Goal: Use online tool/utility: Utilize a website feature to perform a specific function

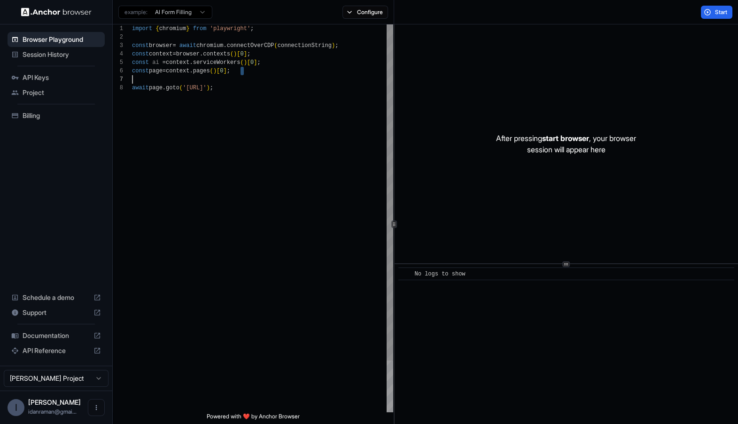
scroll to position [42, 0]
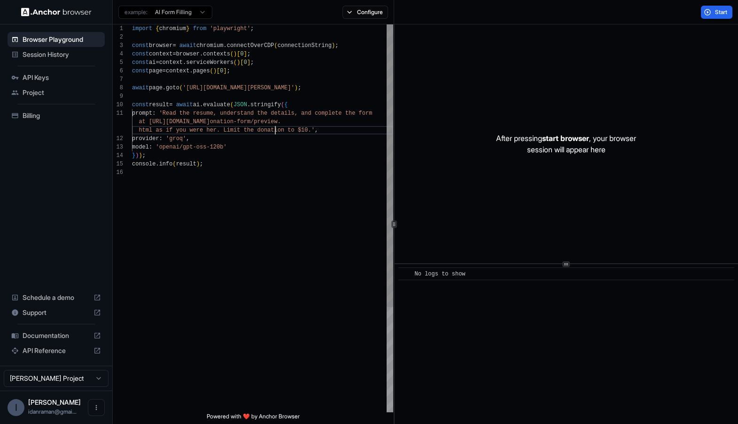
scroll to position [16, 0]
click at [275, 128] on div "import { chromium } from 'playwright' ; const browser = await chromium . connec…" at bounding box center [262, 289] width 261 height 531
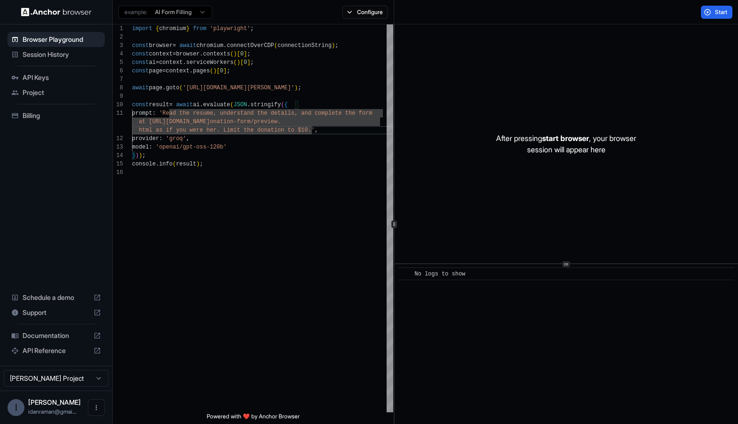
click at [547, 149] on p "After pressing start browser , your browser session will appear here" at bounding box center [566, 143] width 140 height 23
click at [186, 147] on div "import { chromium } from 'playwright' ; const browser = await chromium . connec…" at bounding box center [262, 289] width 261 height 531
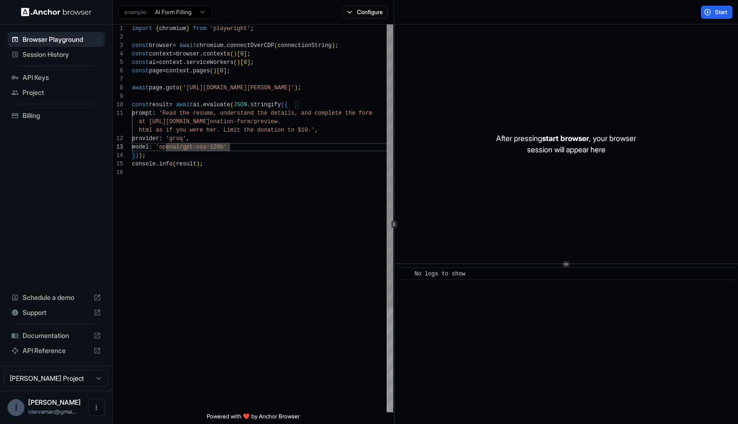
scroll to position [59, 0]
click at [297, 183] on div "import { chromium } from 'playwright' ; const browser = await chromium . connec…" at bounding box center [262, 289] width 261 height 531
click at [280, 148] on div "import { chromium } from 'playwright' ; const browser = await chromium . connec…" at bounding box center [262, 289] width 261 height 531
type textarea "**********"
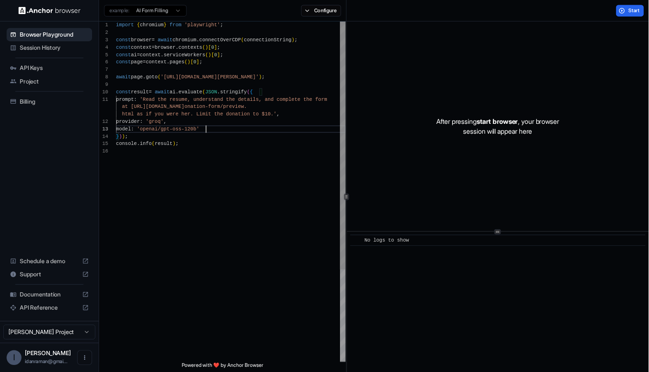
scroll to position [51, 0]
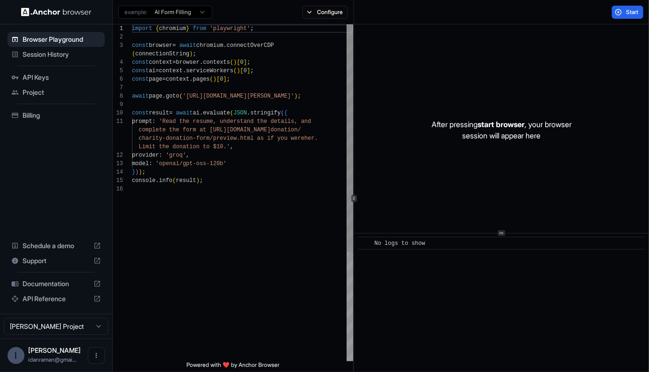
scroll to position [76, 0]
click at [496, 223] on div "After pressing start browser , your browser session will appear here ​ No logs …" at bounding box center [501, 198] width 295 height 349
click at [303, 32] on div "import { chromium } from 'playwright' ; const browser = await chromium . connec…" at bounding box center [242, 273] width 221 height 498
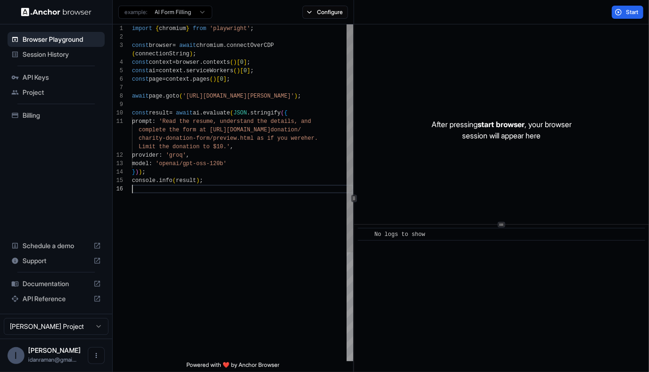
click at [209, 212] on div "import { chromium } from 'playwright' ; const browser = await chromium . connec…" at bounding box center [242, 273] width 221 height 498
click at [140, 95] on div "import { chromium } from 'playwright' ; const browser = await chromium . connec…" at bounding box center [242, 273] width 221 height 498
click at [161, 78] on div "import { chromium } from 'playwright' ; const browser = await chromium . connec…" at bounding box center [242, 273] width 221 height 498
drag, startPoint x: 186, startPoint y: 93, endPoint x: 322, endPoint y: 98, distance: 135.4
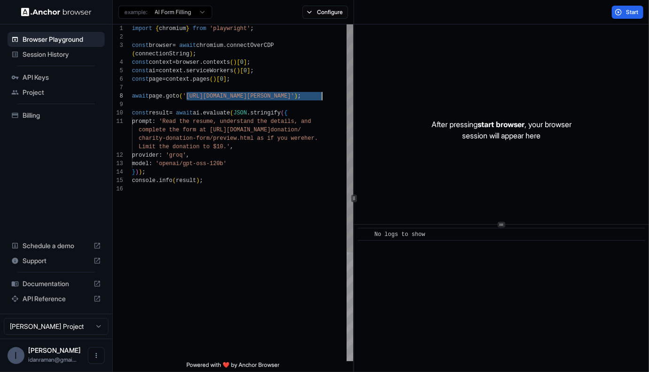
click at [322, 98] on div "import { chromium } from 'playwright' ; const browser = await chromium . connec…" at bounding box center [242, 273] width 221 height 498
click at [275, 172] on div "import { chromium } from 'playwright' ; const browser = await chromium . connec…" at bounding box center [242, 273] width 221 height 498
click at [389, 190] on div "After pressing start browser , your browser session will appear here" at bounding box center [501, 129] width 295 height 211
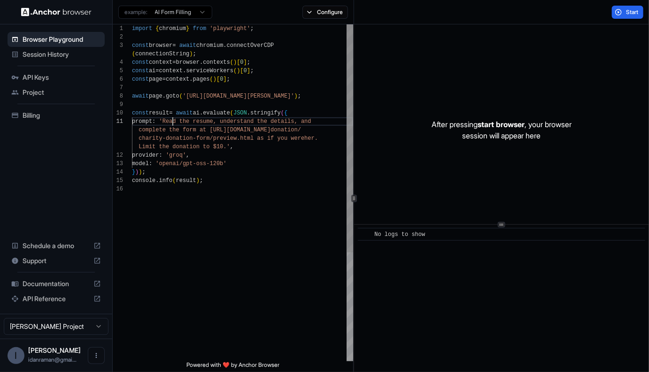
click at [173, 122] on div "import { chromium } from 'playwright' ; const browser = await chromium . connec…" at bounding box center [242, 273] width 221 height 498
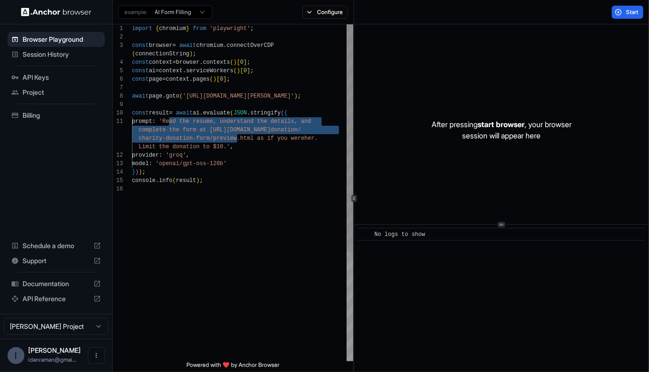
drag, startPoint x: 173, startPoint y: 122, endPoint x: 218, endPoint y: 143, distance: 49.8
click at [218, 142] on div "import { chromium } from 'playwright' ; const browser = await chromium . connec…" at bounding box center [242, 273] width 221 height 498
click at [306, 210] on div "import { chromium } from 'playwright' ; const browser = await chromium . connec…" at bounding box center [242, 273] width 221 height 498
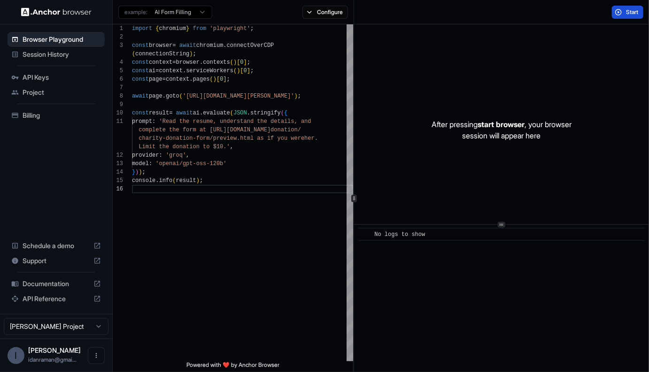
click at [617, 12] on button "Start" at bounding box center [627, 12] width 31 height 13
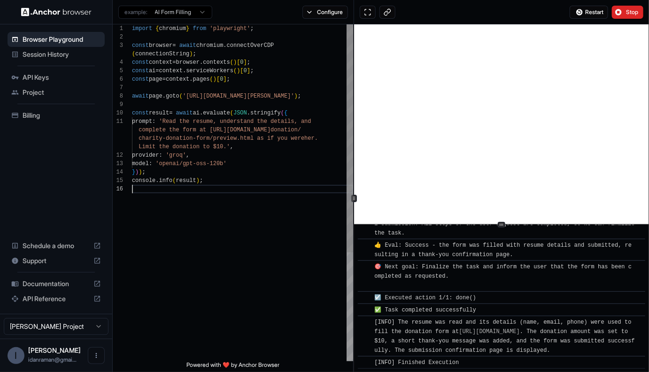
click at [233, 195] on div "import { chromium } from 'playwright' ; const browser = await chromium . connec…" at bounding box center [242, 273] width 221 height 498
click at [312, 16] on button "Configure" at bounding box center [326, 12] width 46 height 13
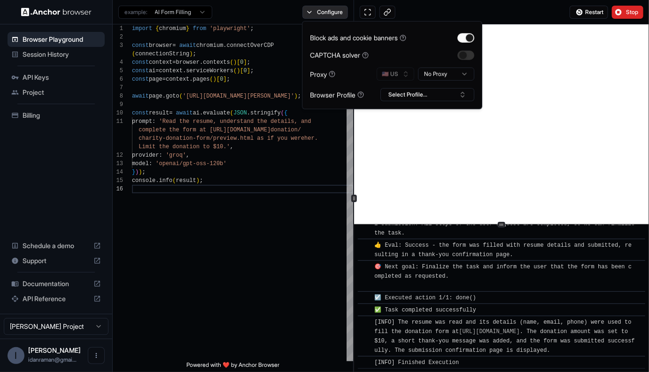
click at [312, 15] on button "Configure" at bounding box center [326, 12] width 46 height 13
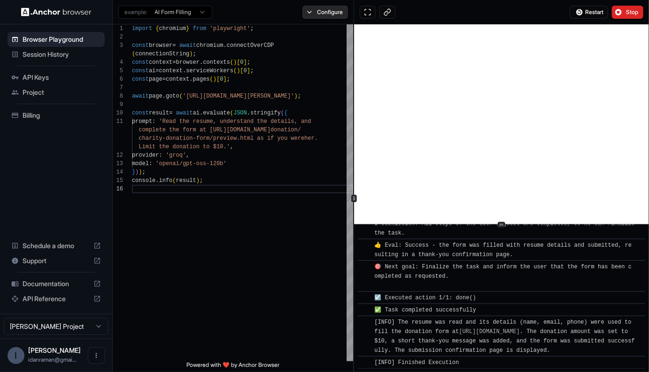
click at [312, 15] on button "Configure" at bounding box center [326, 12] width 46 height 13
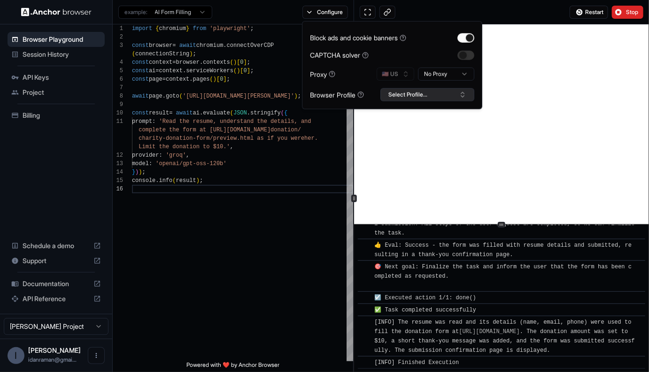
click at [388, 97] on button "Select Profile..." at bounding box center [427, 94] width 94 height 13
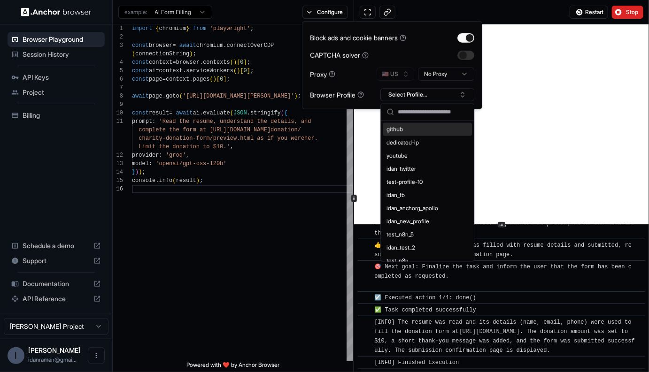
click at [401, 70] on div "🇺🇸 US No Proxy" at bounding box center [426, 74] width 98 height 13
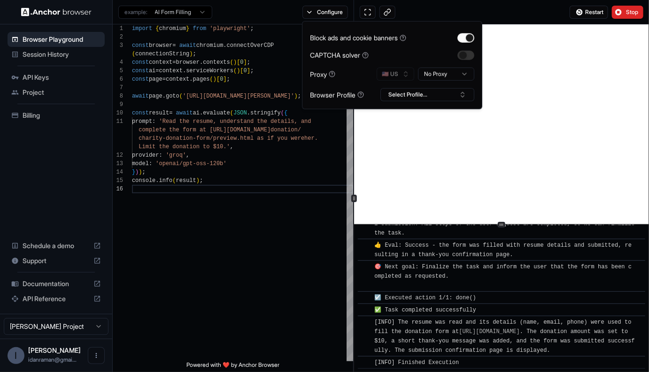
click at [411, 3] on div "Restart Stop" at bounding box center [501, 12] width 295 height 24
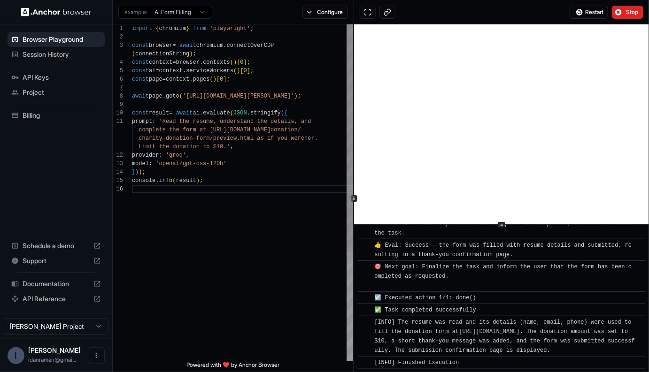
type textarea "**********"
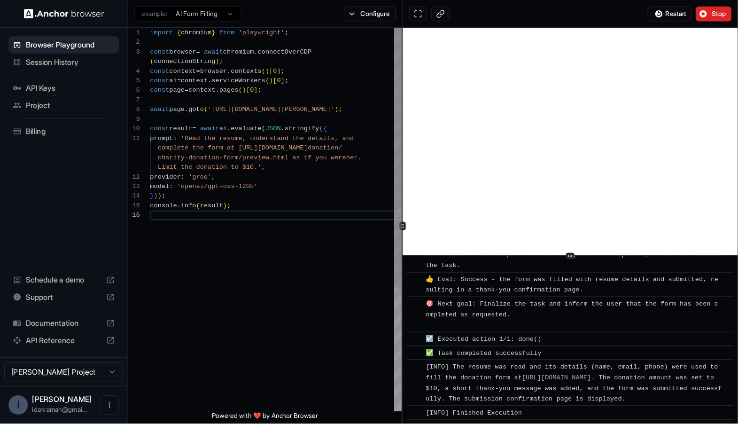
scroll to position [25, 0]
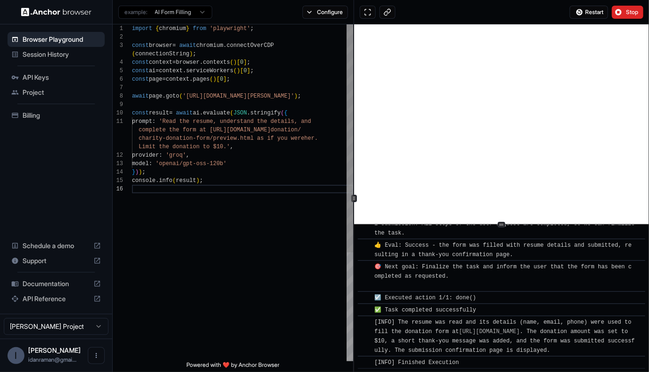
click at [223, 56] on div "import { chromium } from 'playwright' ; const browser = await chromium . connec…" at bounding box center [242, 273] width 221 height 498
click at [81, 58] on span "Session History" at bounding box center [62, 54] width 78 height 9
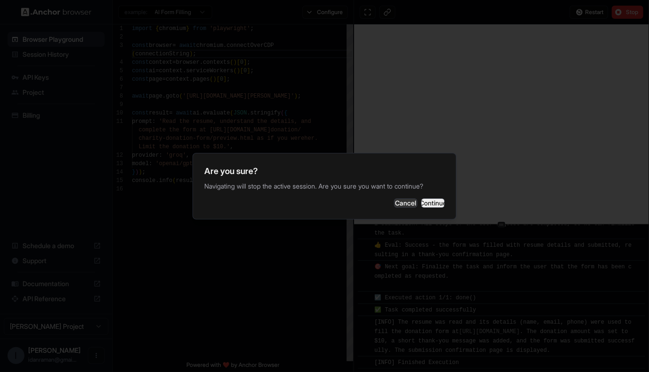
click at [421, 208] on button "Continue" at bounding box center [432, 203] width 23 height 9
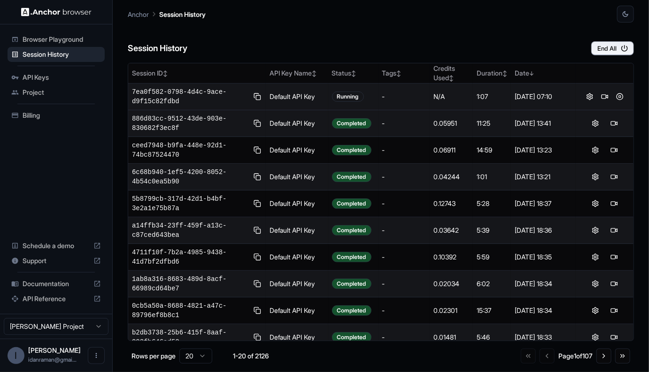
click at [221, 88] on span "7ea0f582-0798-4d4c-9ace-d9f15c82fdbd" at bounding box center [190, 96] width 117 height 19
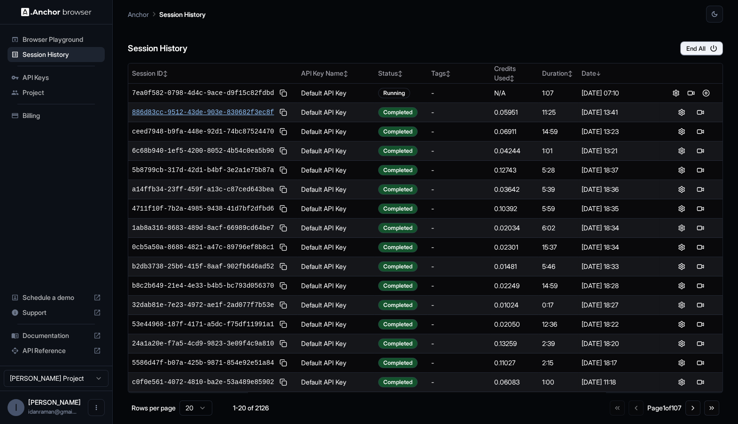
click at [248, 110] on span "886d83cc-9512-43de-903e-830682f3ec8f" at bounding box center [203, 112] width 142 height 9
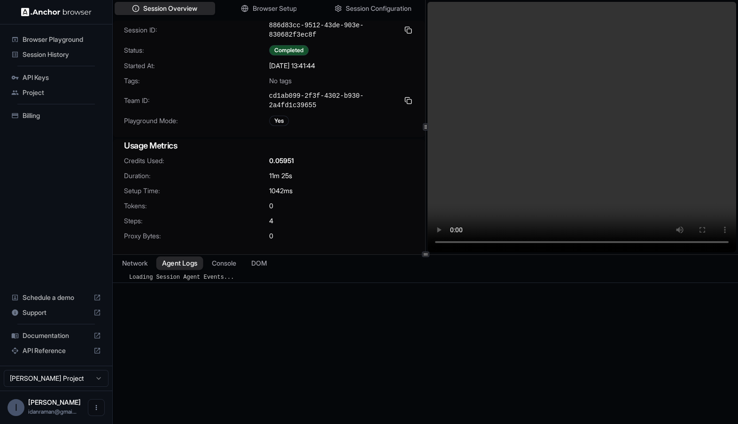
click at [177, 257] on button "Agent Logs" at bounding box center [179, 263] width 47 height 14
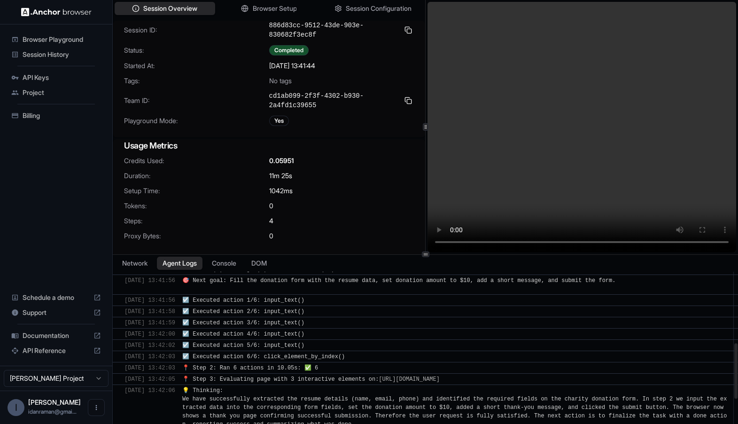
scroll to position [262, 0]
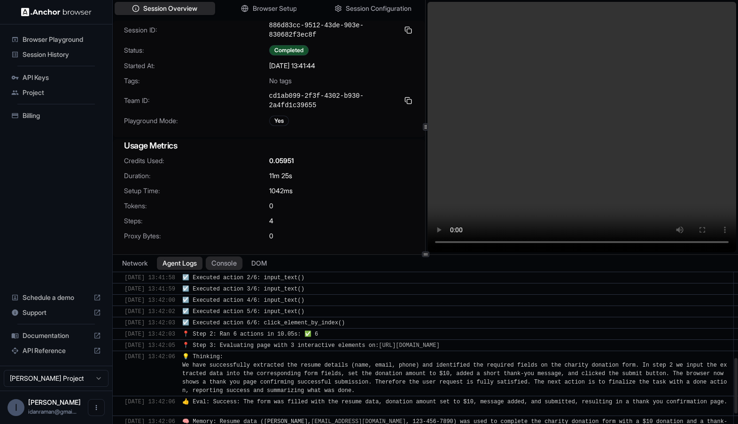
click at [220, 262] on button "Console" at bounding box center [224, 263] width 37 height 14
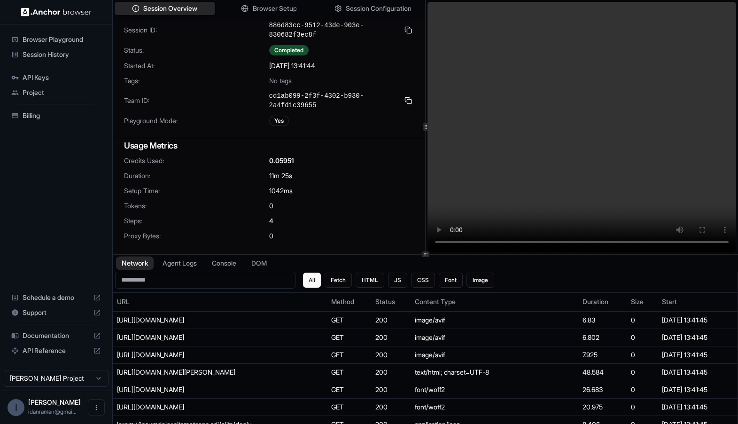
click at [133, 261] on button "Network" at bounding box center [135, 263] width 38 height 14
